Goal: Information Seeking & Learning: Learn about a topic

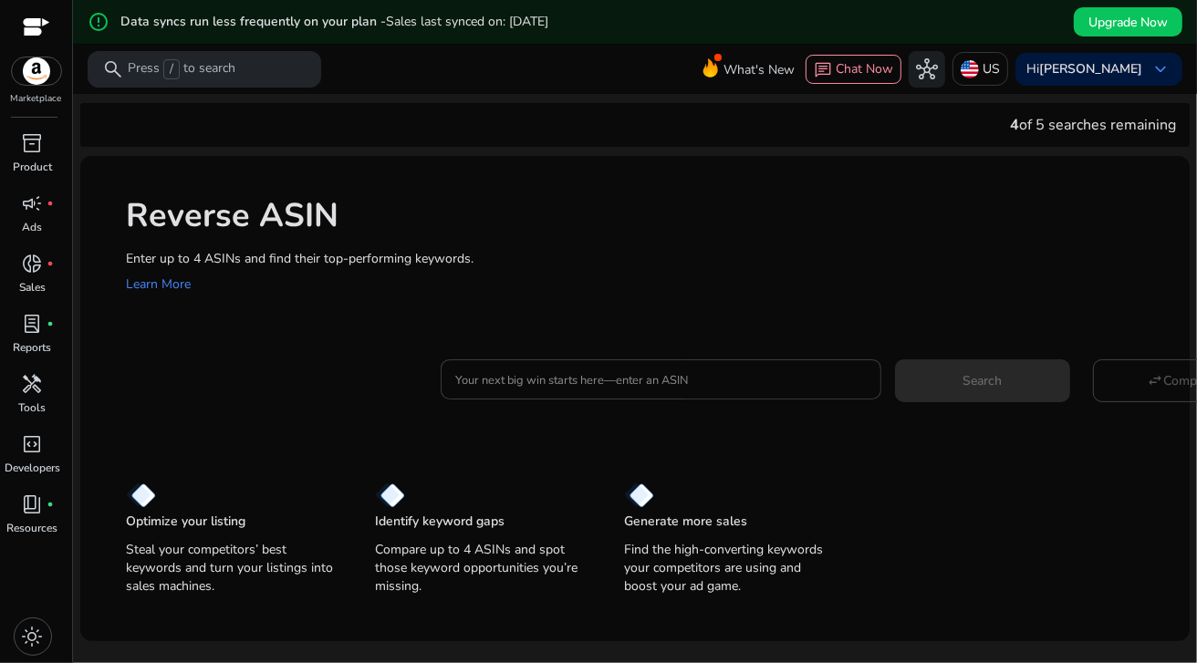
click at [504, 390] on div at bounding box center [660, 379] width 411 height 40
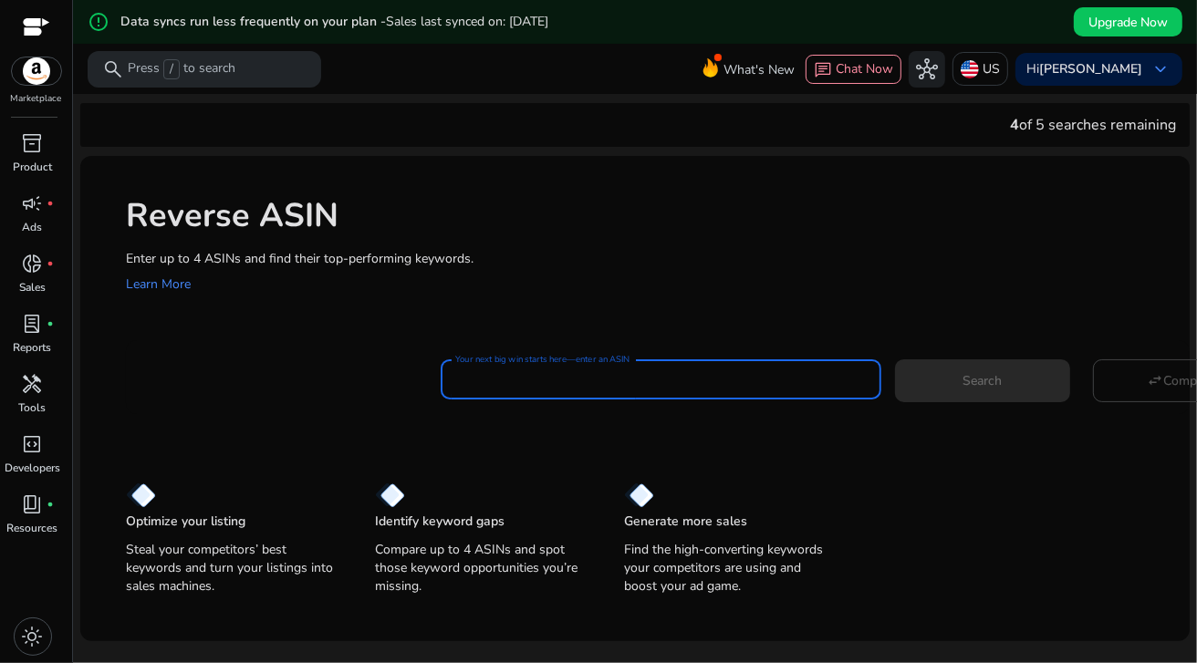
paste input "**********"
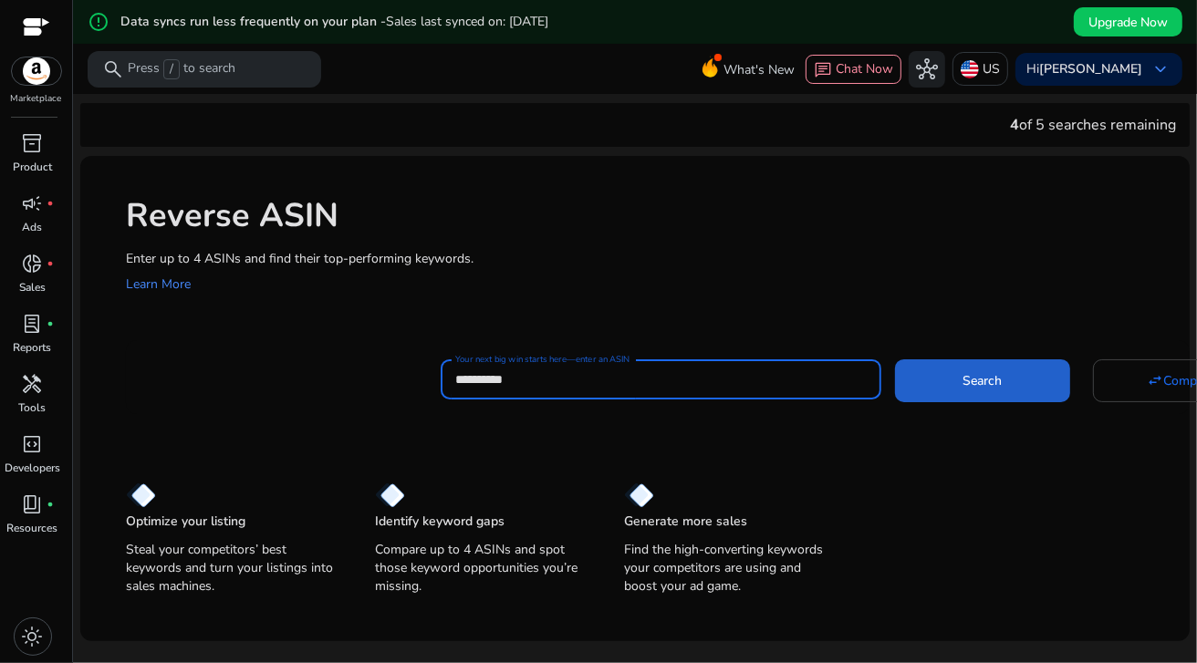
type input "**********"
click at [1010, 368] on span at bounding box center [982, 381] width 175 height 44
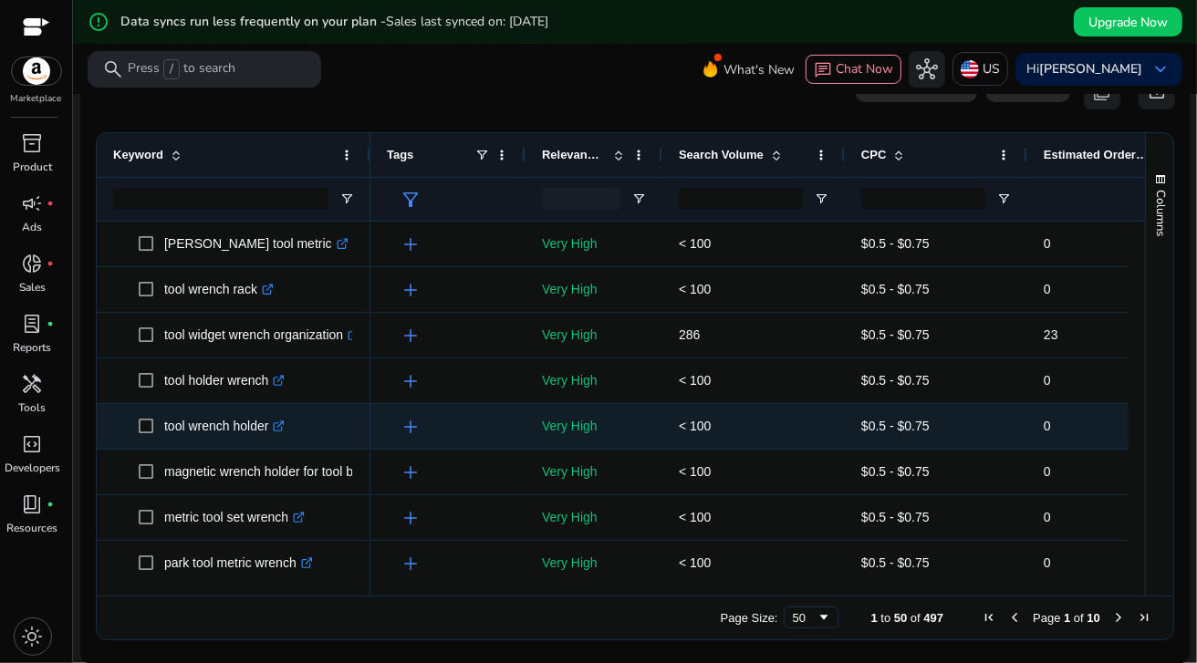
scroll to position [216, 0]
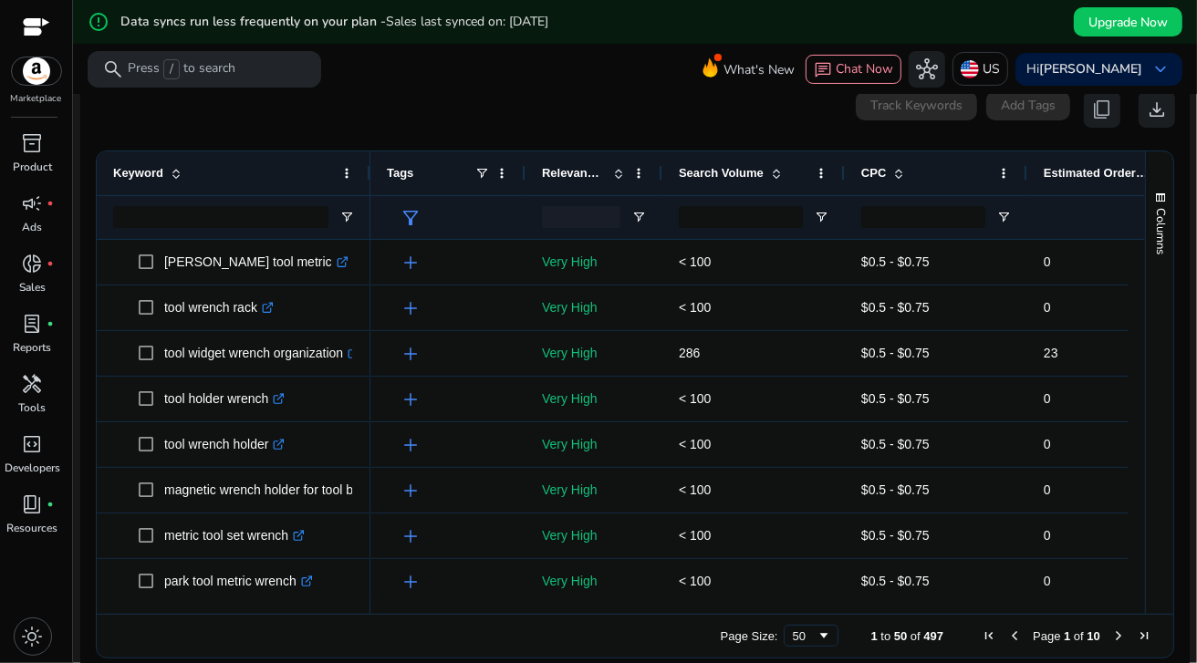
click at [740, 172] on span "Search Volume" at bounding box center [721, 173] width 85 height 14
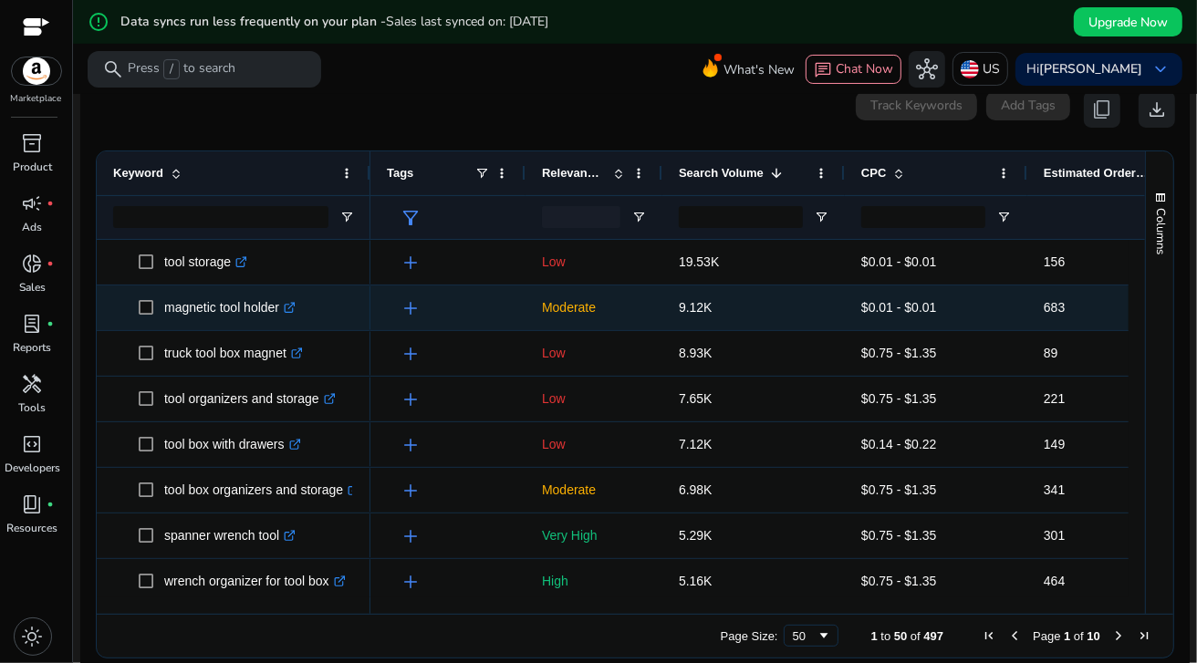
click at [295, 307] on icon at bounding box center [291, 305] width 6 height 6
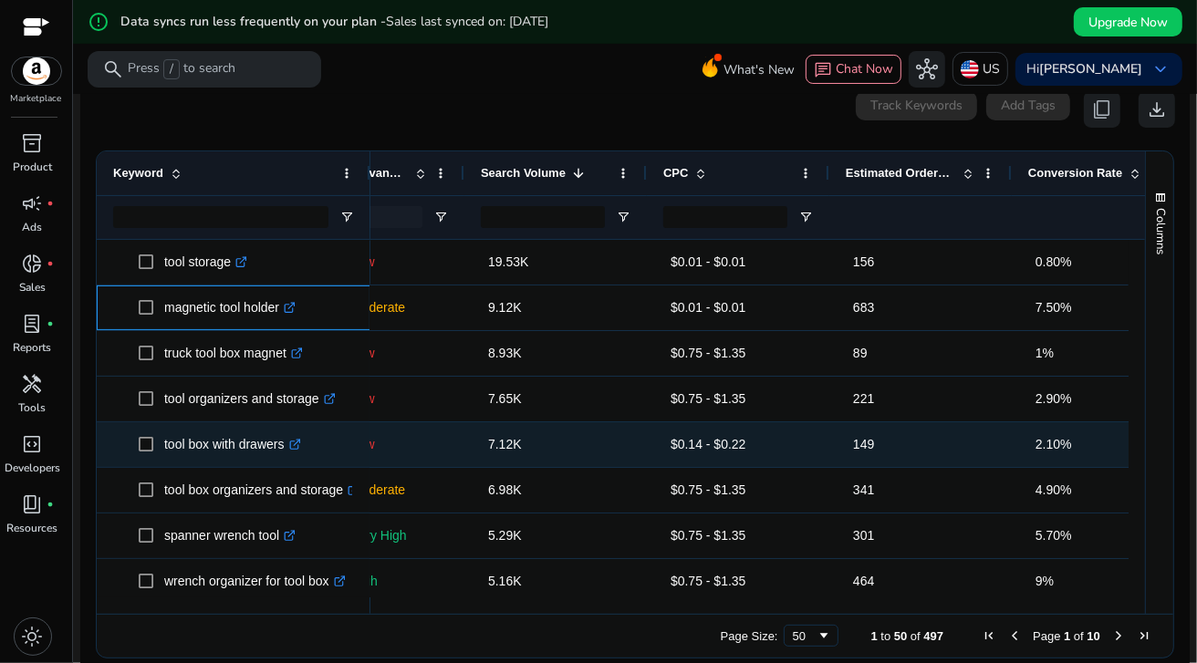
scroll to position [0, 0]
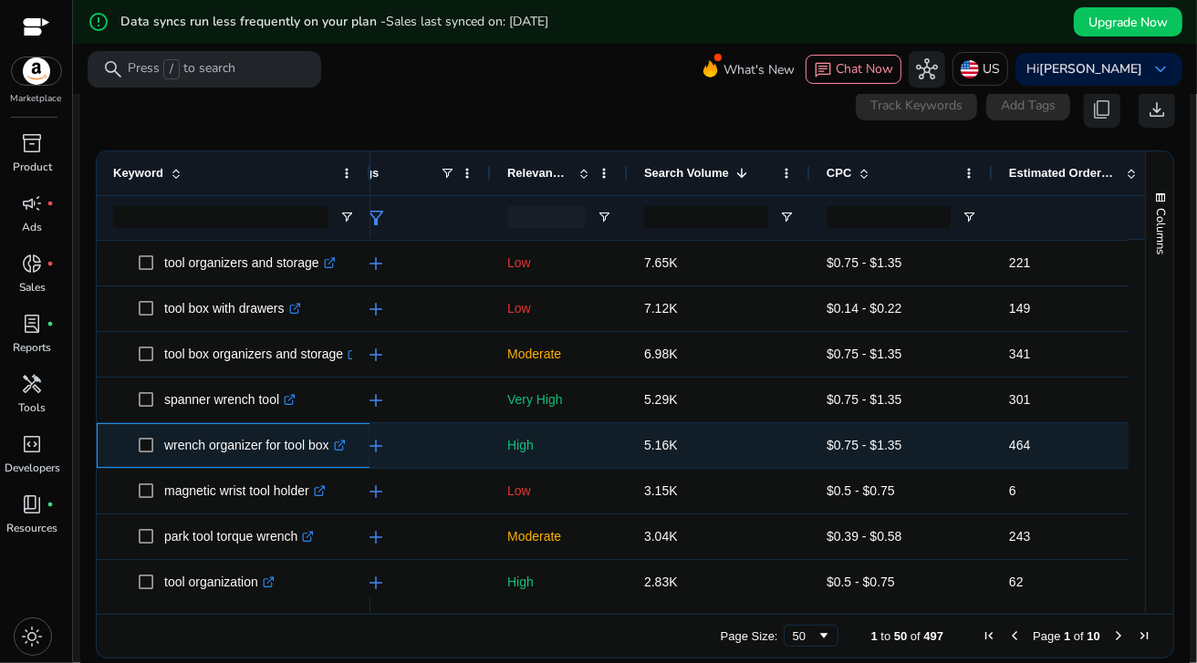
click at [341, 442] on icon at bounding box center [338, 446] width 9 height 9
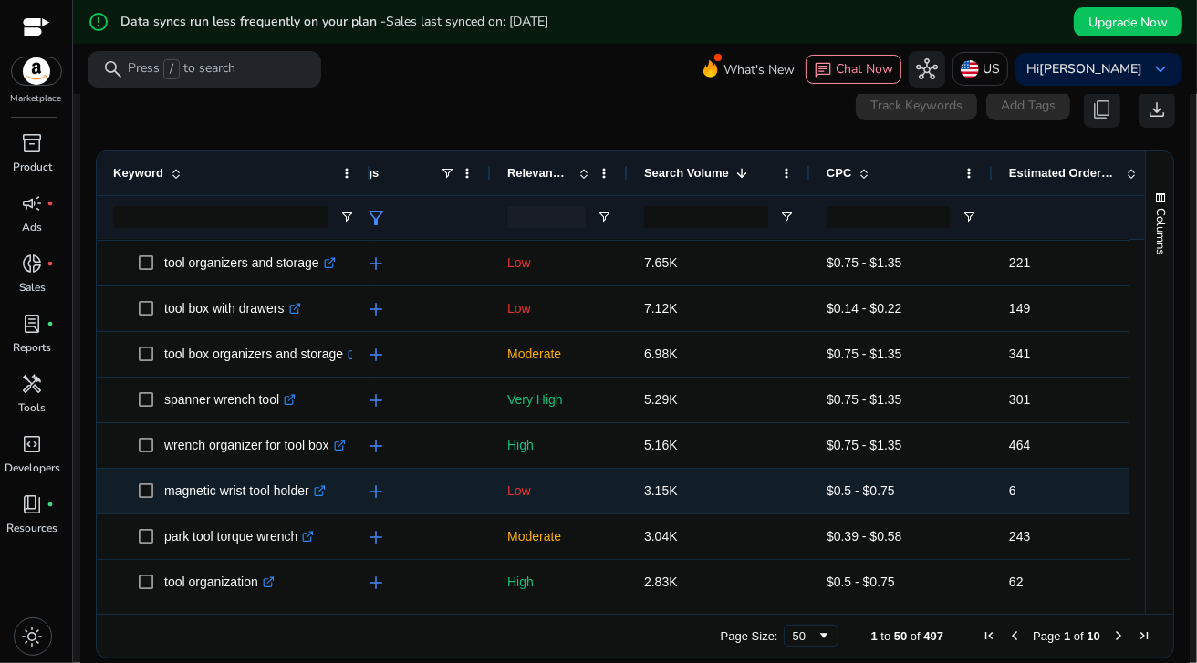
click at [324, 492] on icon at bounding box center [320, 488] width 6 height 6
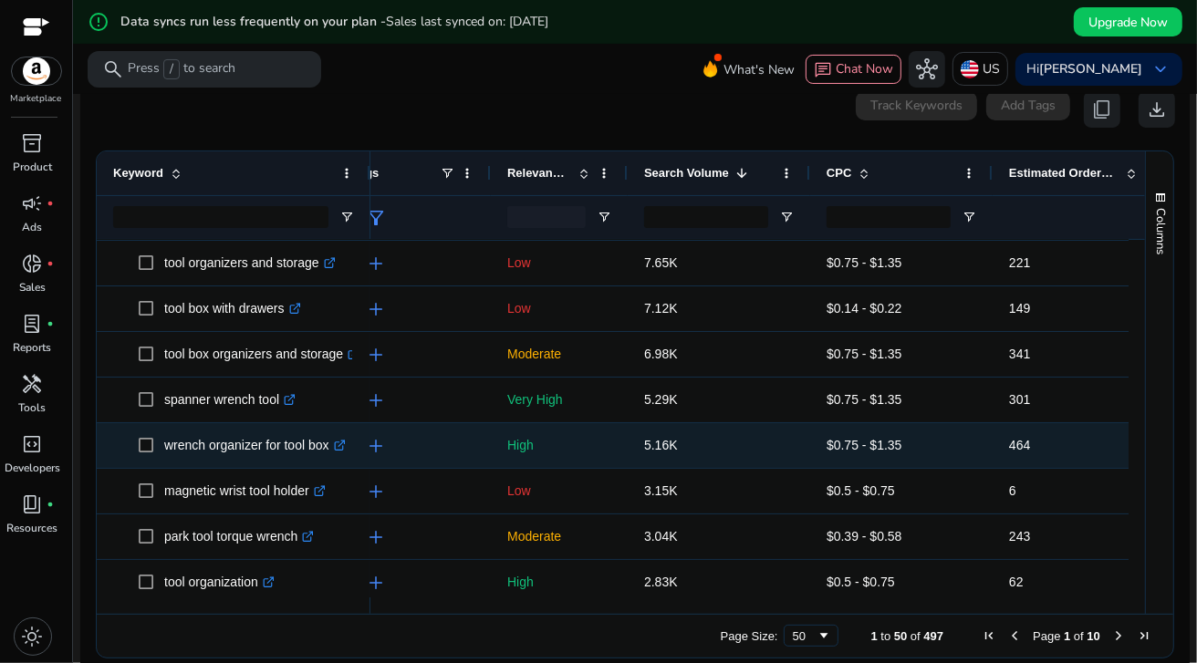
click at [344, 449] on icon ".st0{fill:#2c8af8}" at bounding box center [340, 446] width 12 height 12
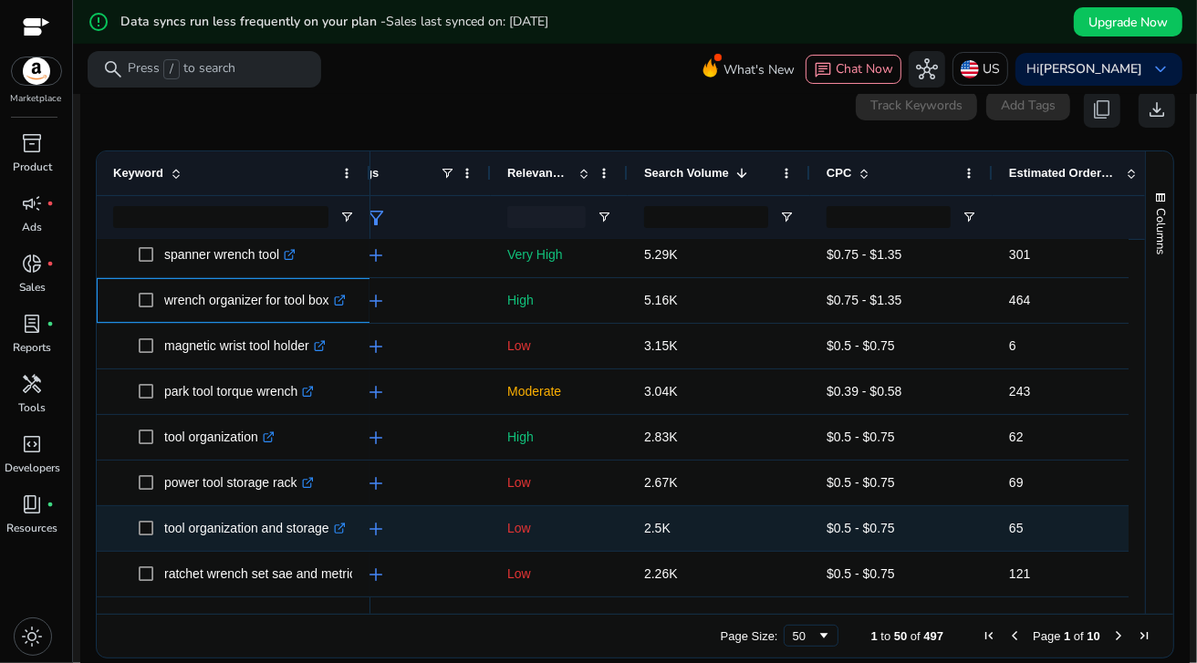
scroll to position [357, 0]
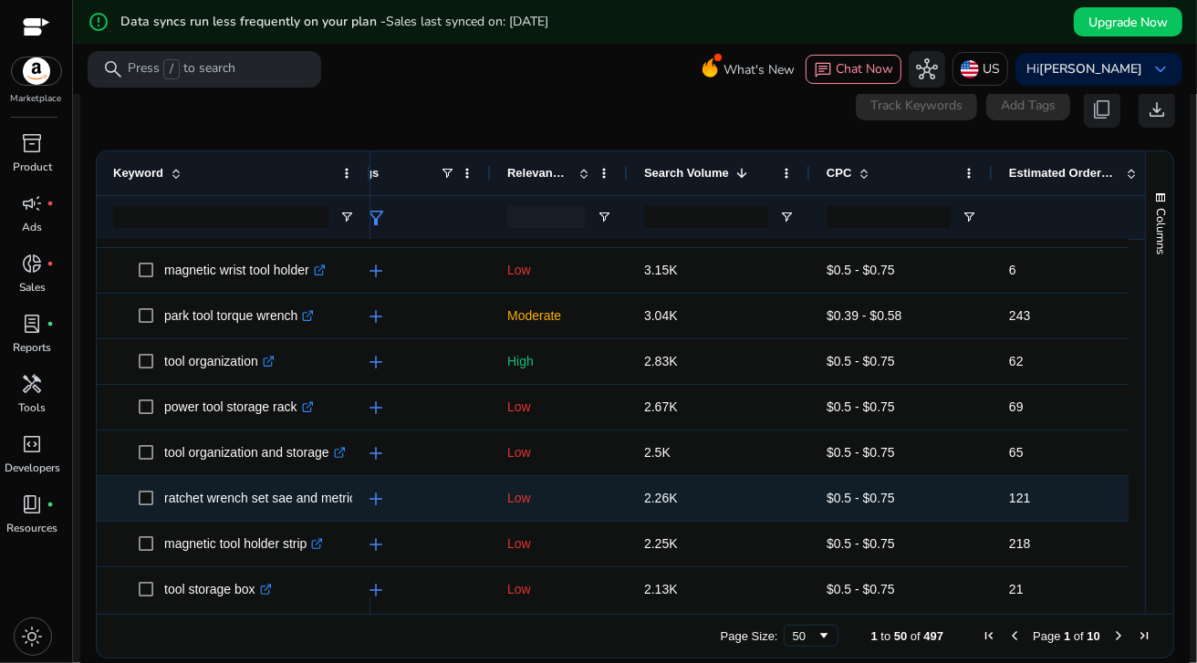
click at [353, 501] on span "ratchet wrench set sae and metric .st0{fill:#2c8af8}" at bounding box center [246, 498] width 215 height 37
click at [365, 500] on div "ratchet wrench set sae and metric .st0{fill:#2c8af8}" at bounding box center [234, 498] width 274 height 45
click at [347, 498] on p "ratchet wrench set sae and metric .st0{fill:#2c8af8}" at bounding box center [268, 498] width 208 height 37
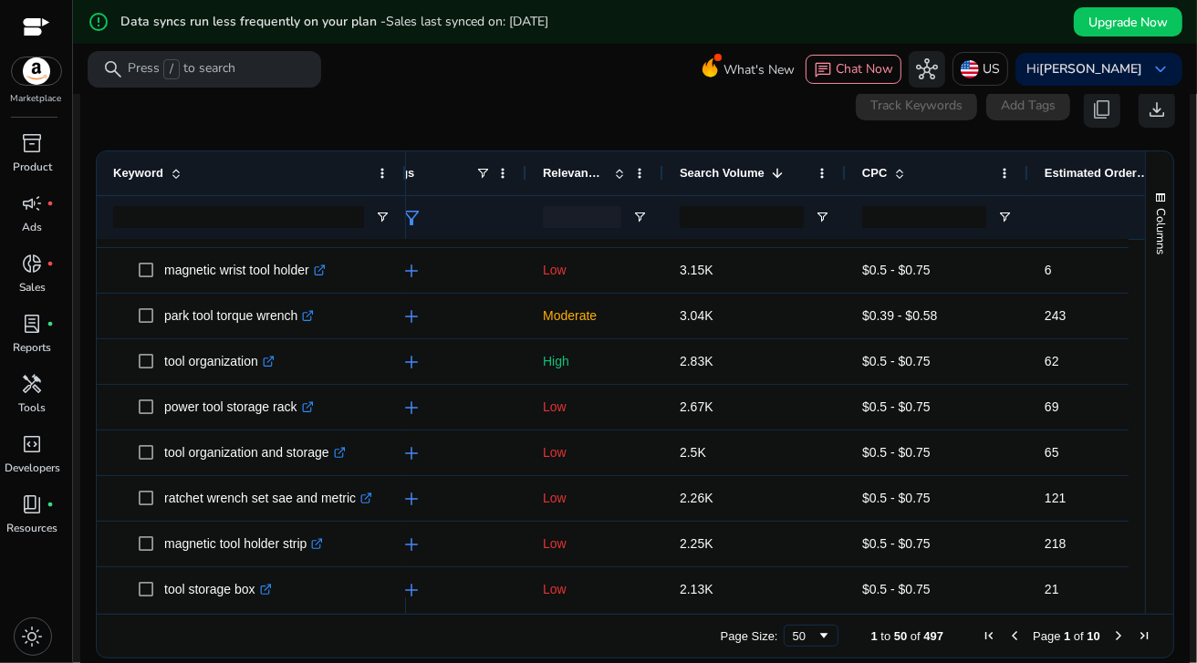
drag, startPoint x: 369, startPoint y: 165, endPoint x: 413, endPoint y: 158, distance: 45.3
click at [409, 158] on div at bounding box center [404, 173] width 7 height 44
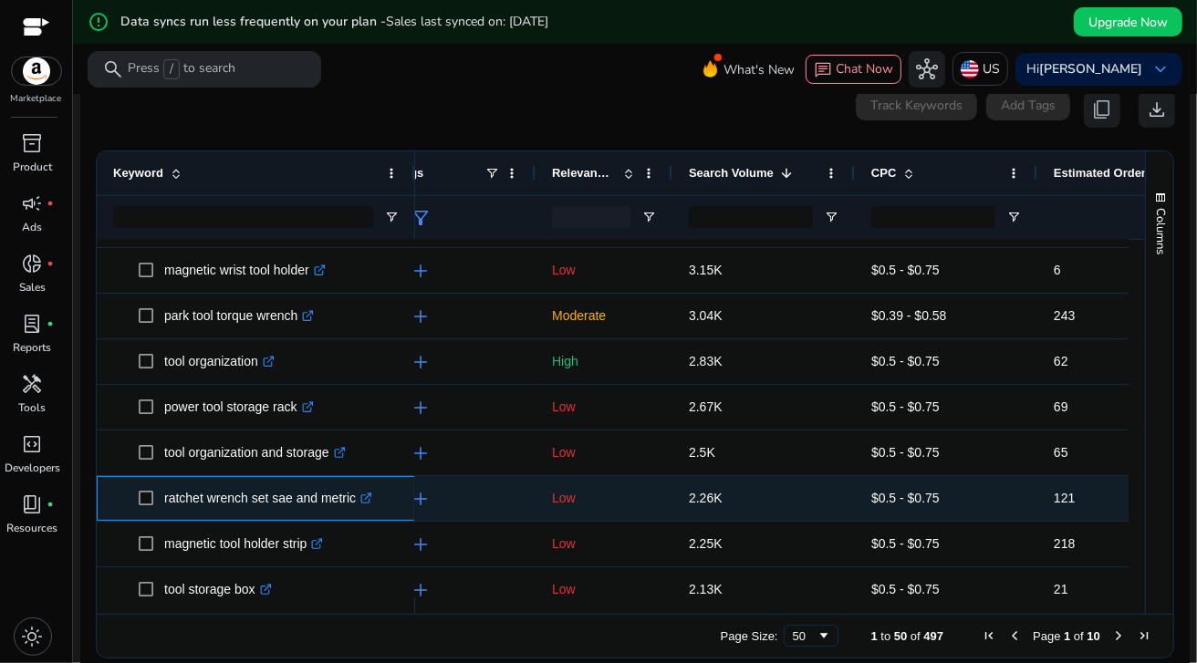
click at [367, 494] on icon at bounding box center [365, 498] width 9 height 9
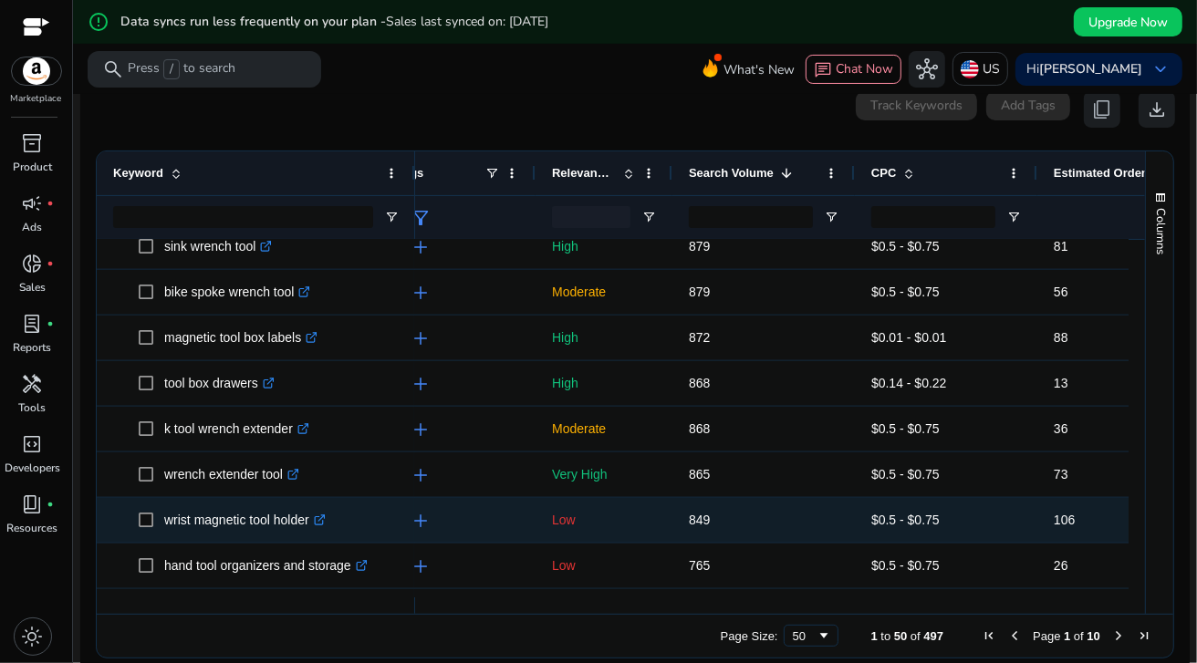
scroll to position [1507, 0]
